Goal: Information Seeking & Learning: Learn about a topic

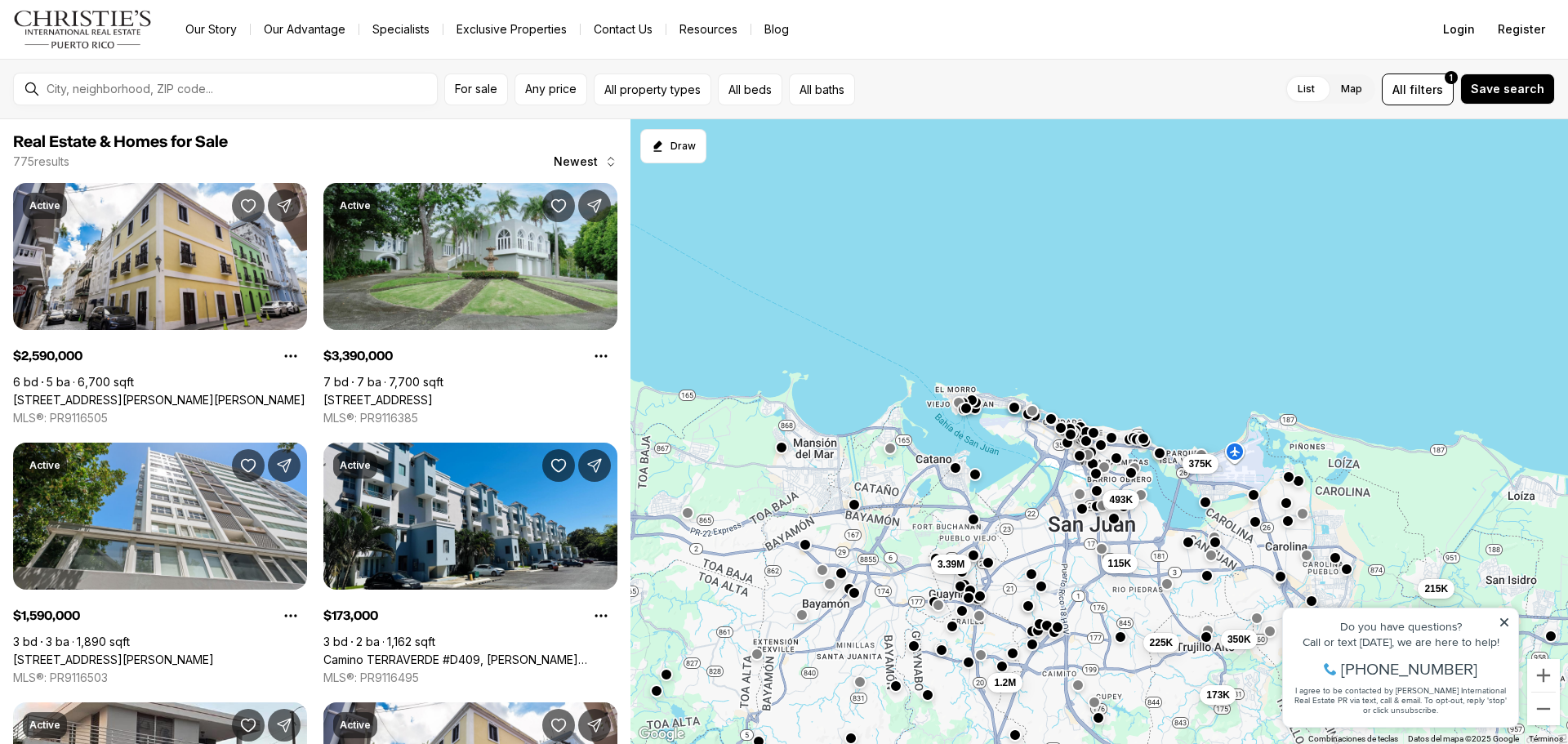
click at [1097, 513] on div at bounding box center [1097, 506] width 14 height 14
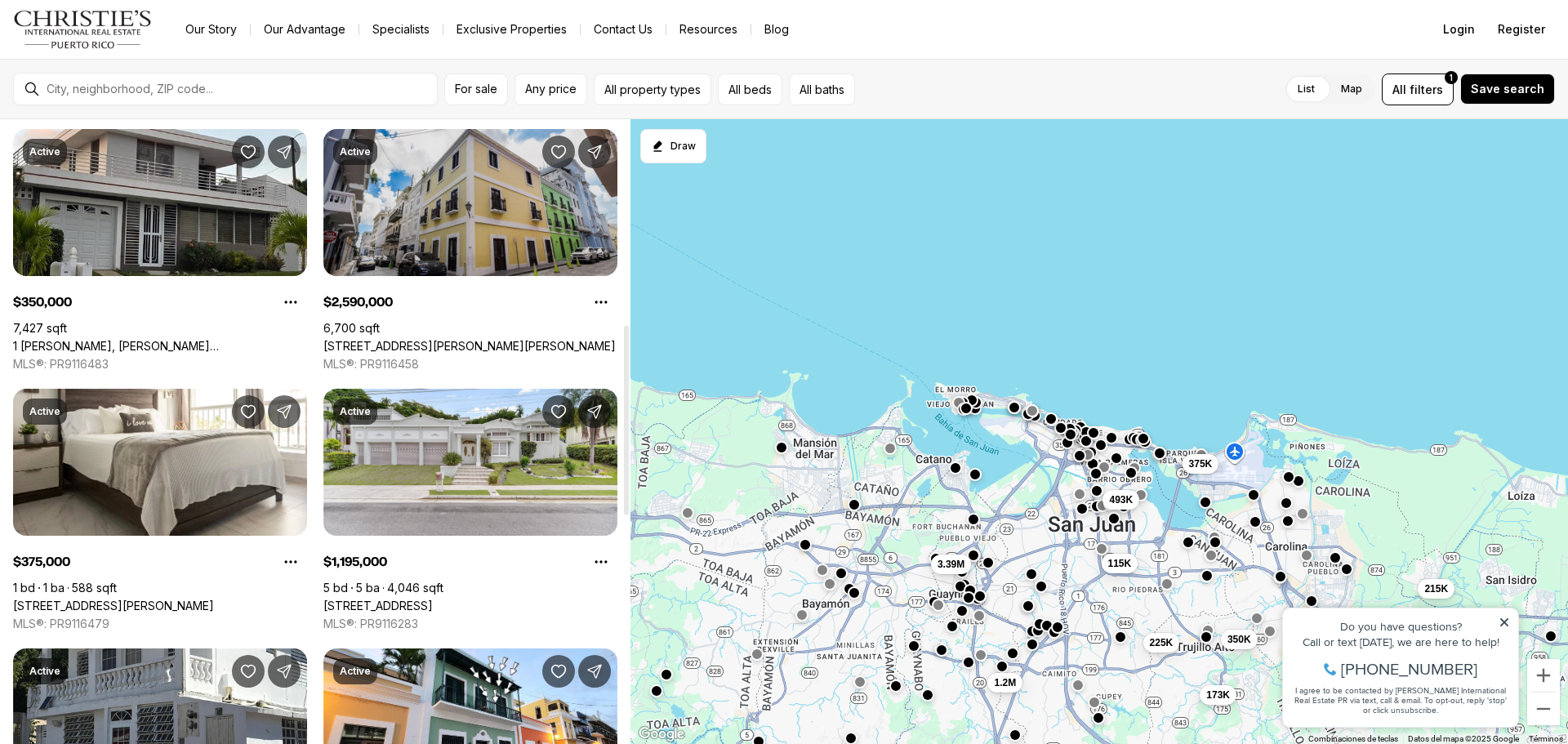
scroll to position [572, 0]
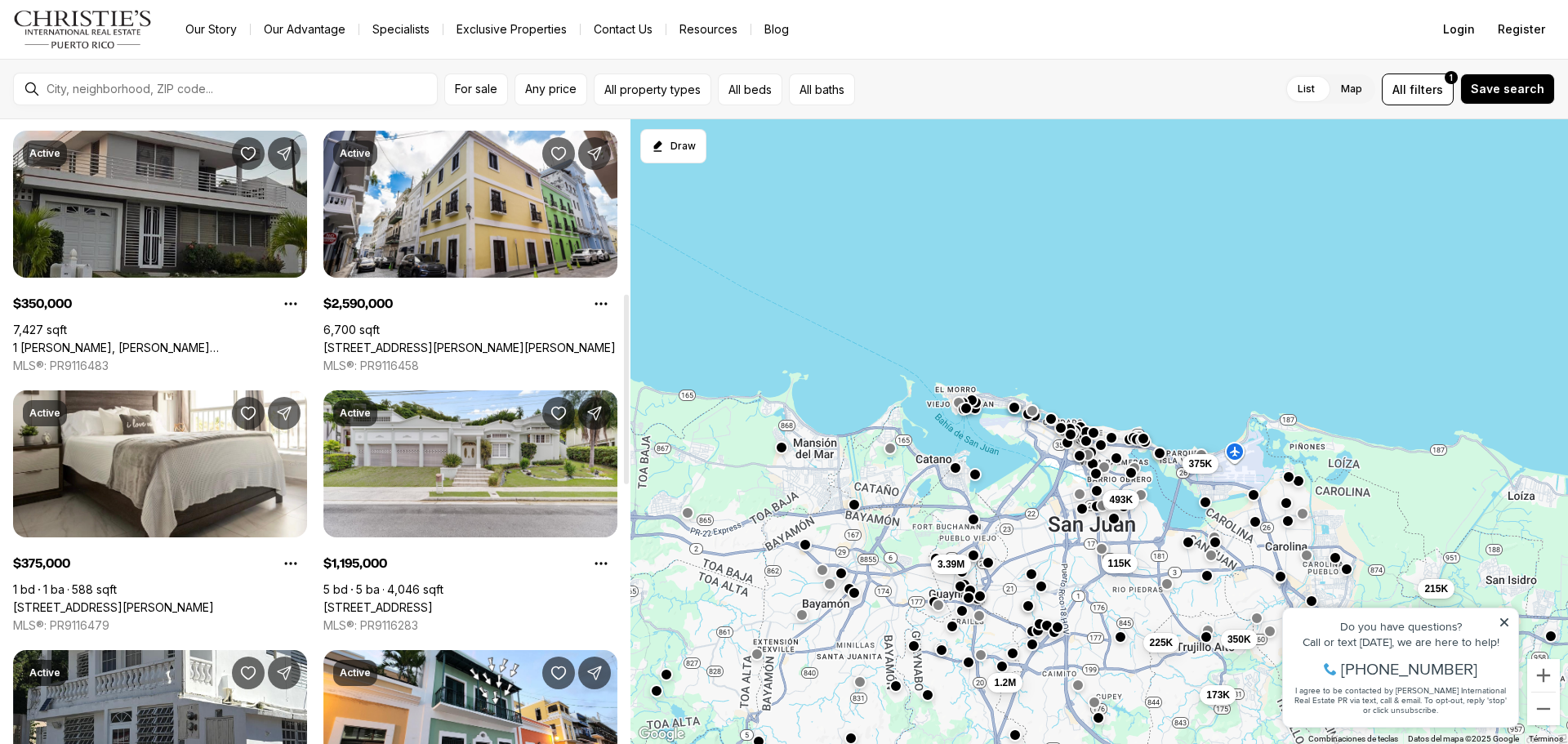
click at [204, 340] on link "1 [PERSON_NAME], [PERSON_NAME][GEOGRAPHIC_DATA], 00976" at bounding box center [160, 347] width 294 height 14
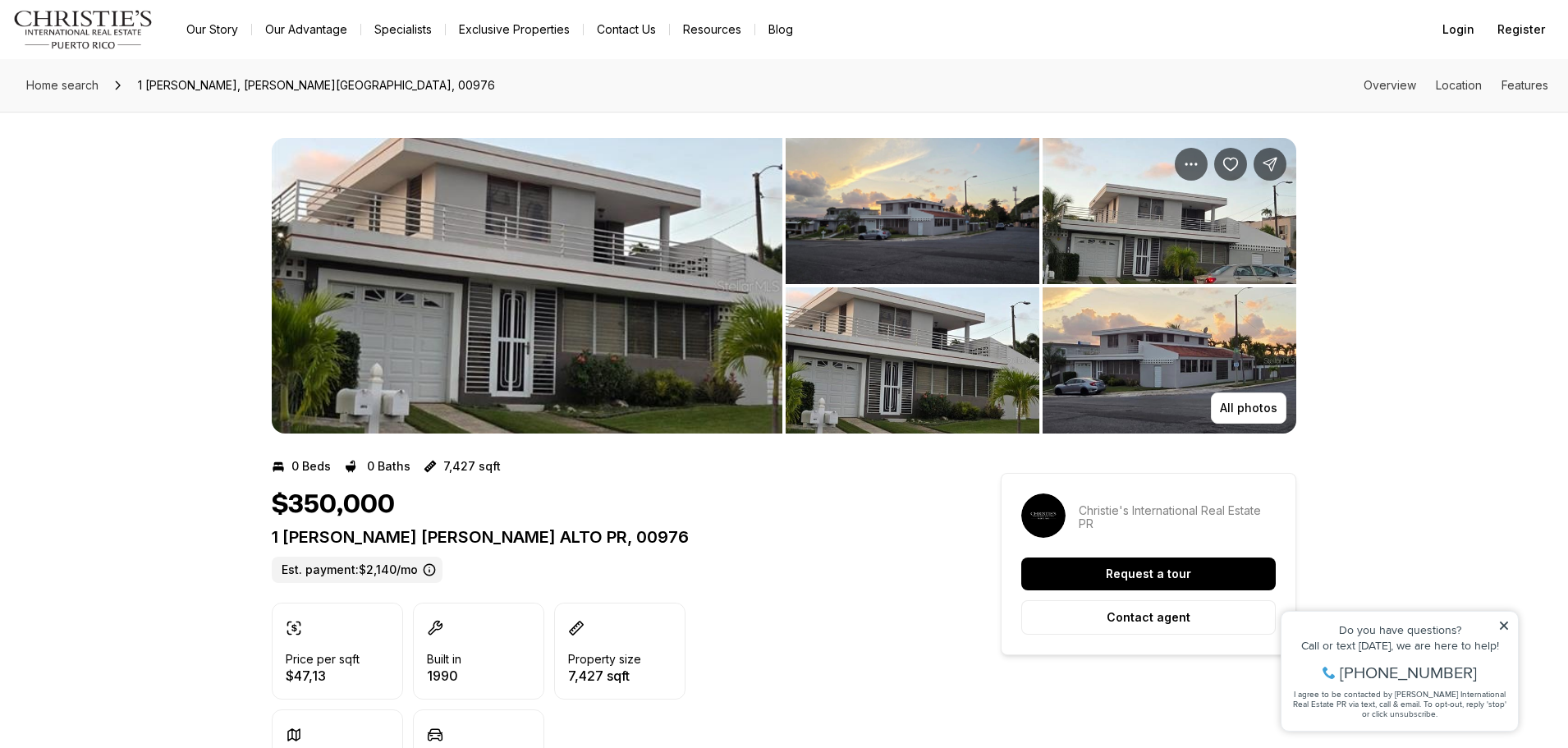
click at [974, 223] on img "View image gallery" at bounding box center [912, 211] width 253 height 146
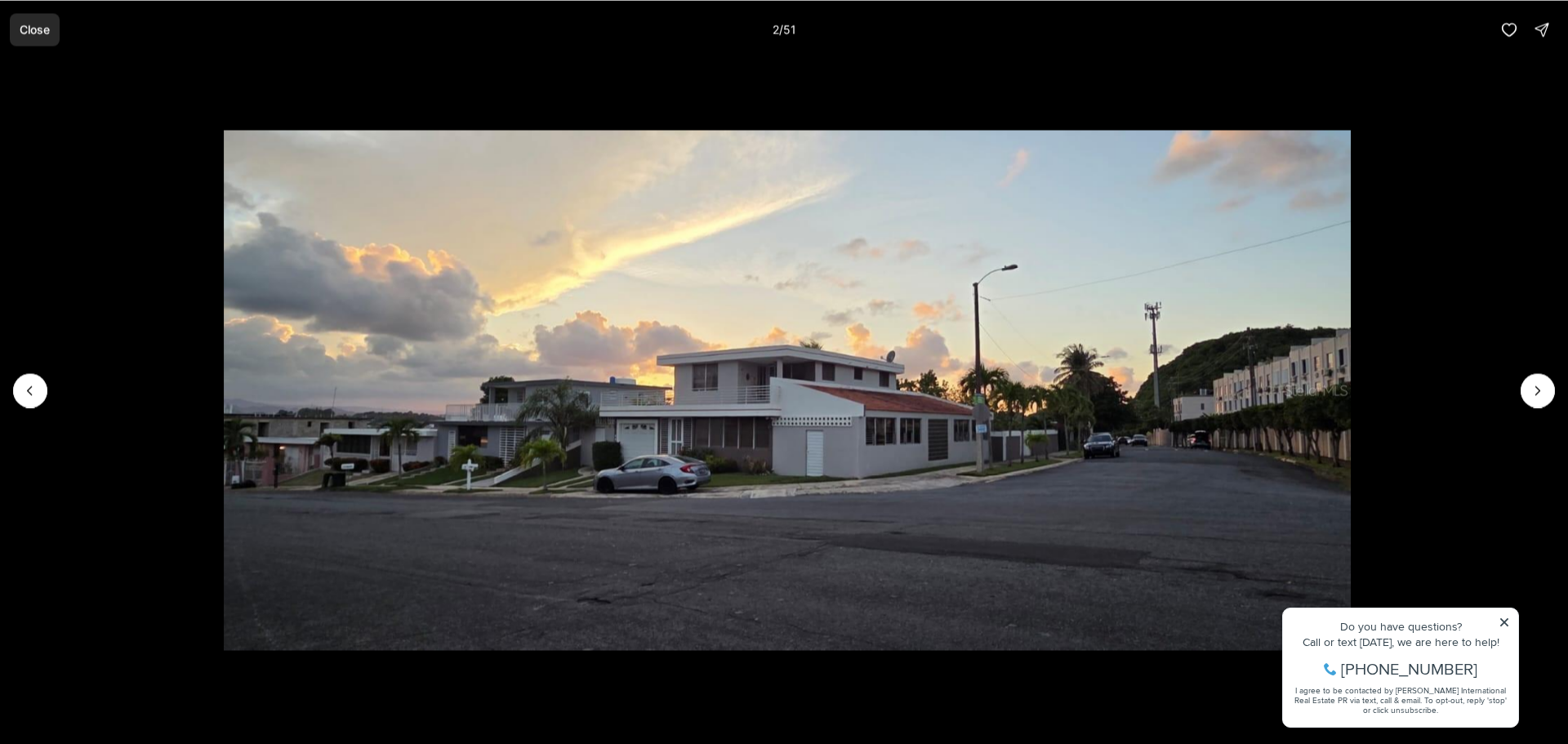
click at [29, 25] on p "Close" at bounding box center [34, 30] width 30 height 14
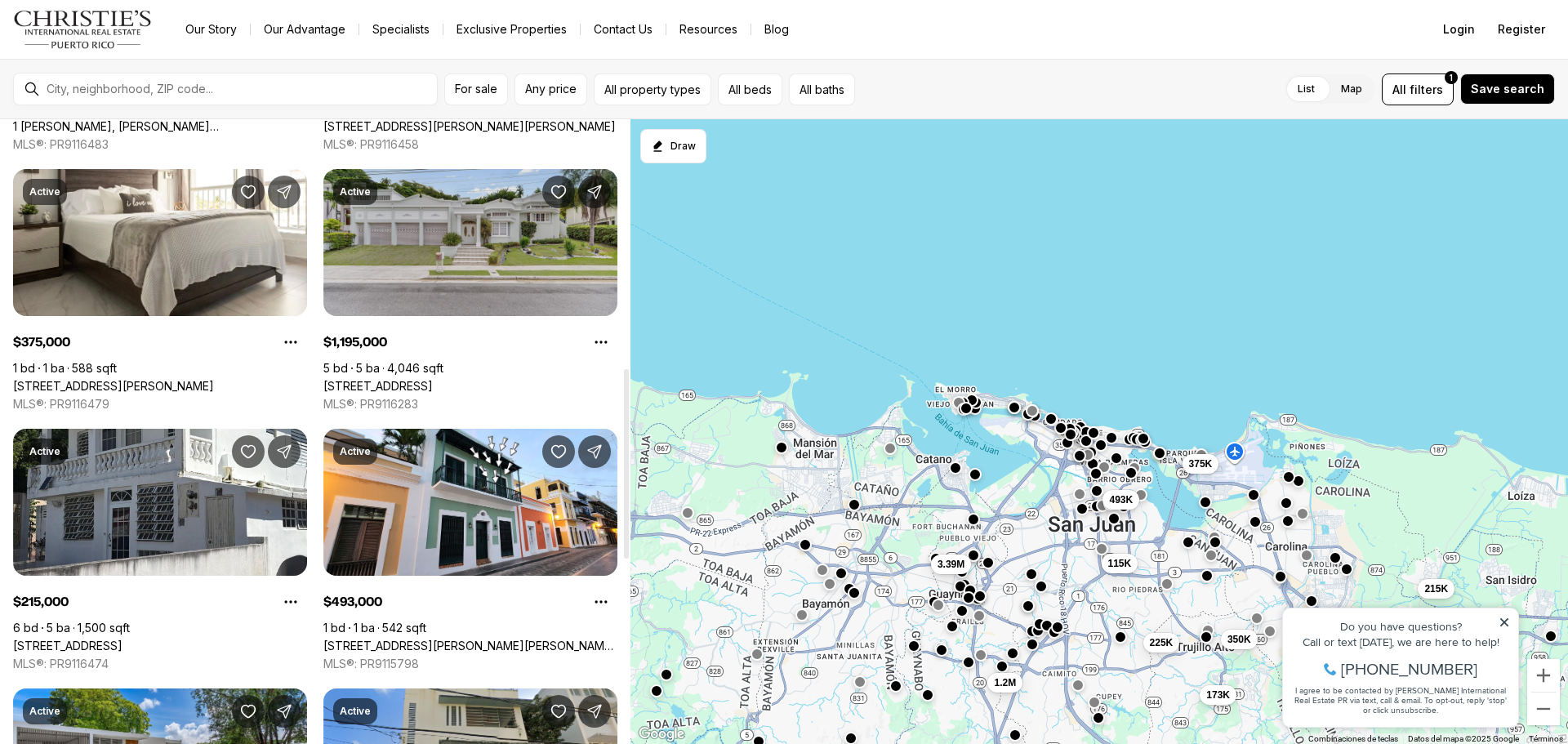
scroll to position [816, 0]
